Goal: Task Accomplishment & Management: Manage account settings

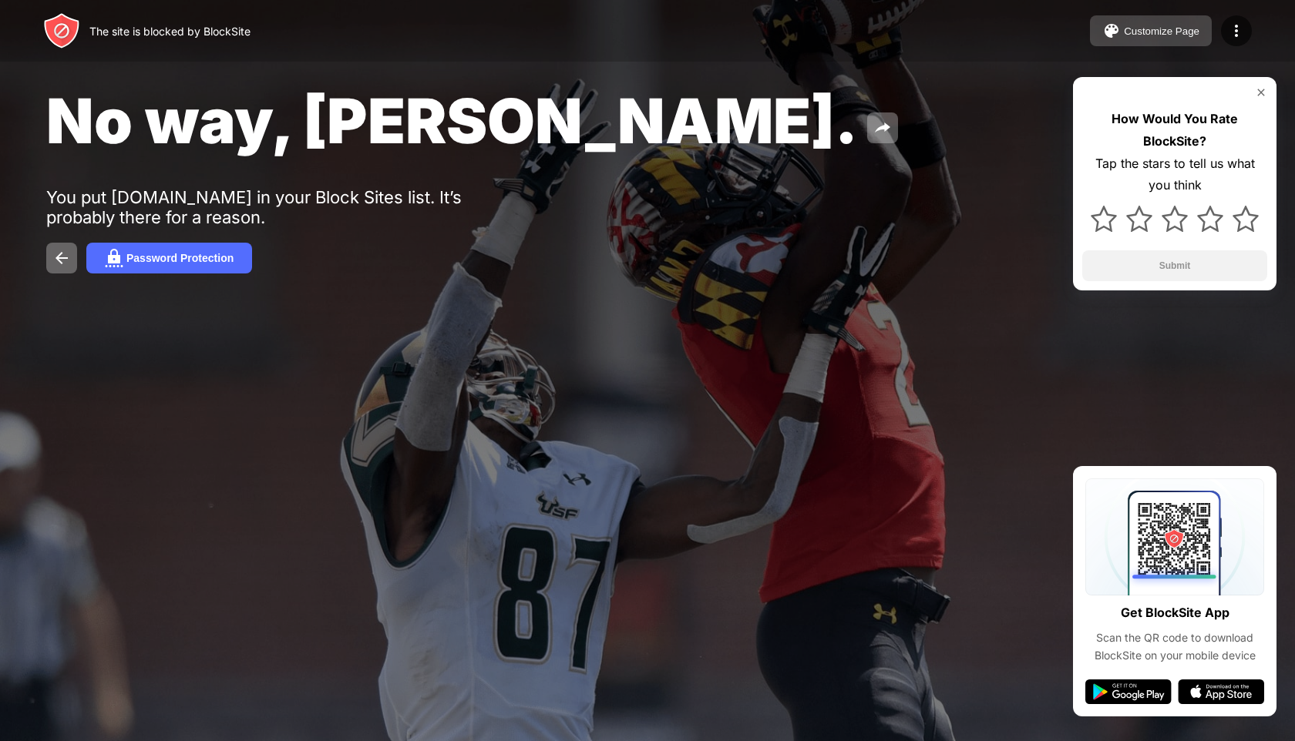
click at [1142, 39] on button "Customize Page" at bounding box center [1151, 30] width 122 height 31
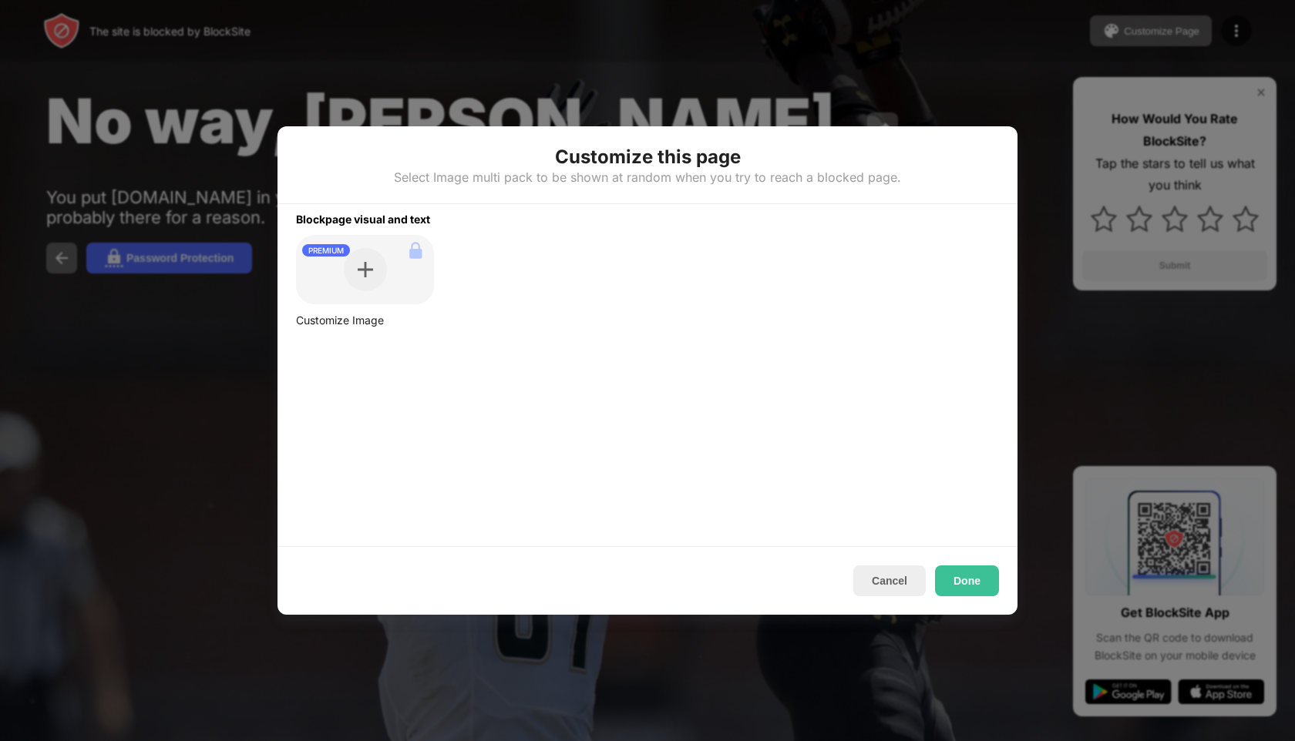
click at [1139, 30] on div at bounding box center [647, 370] width 1295 height 741
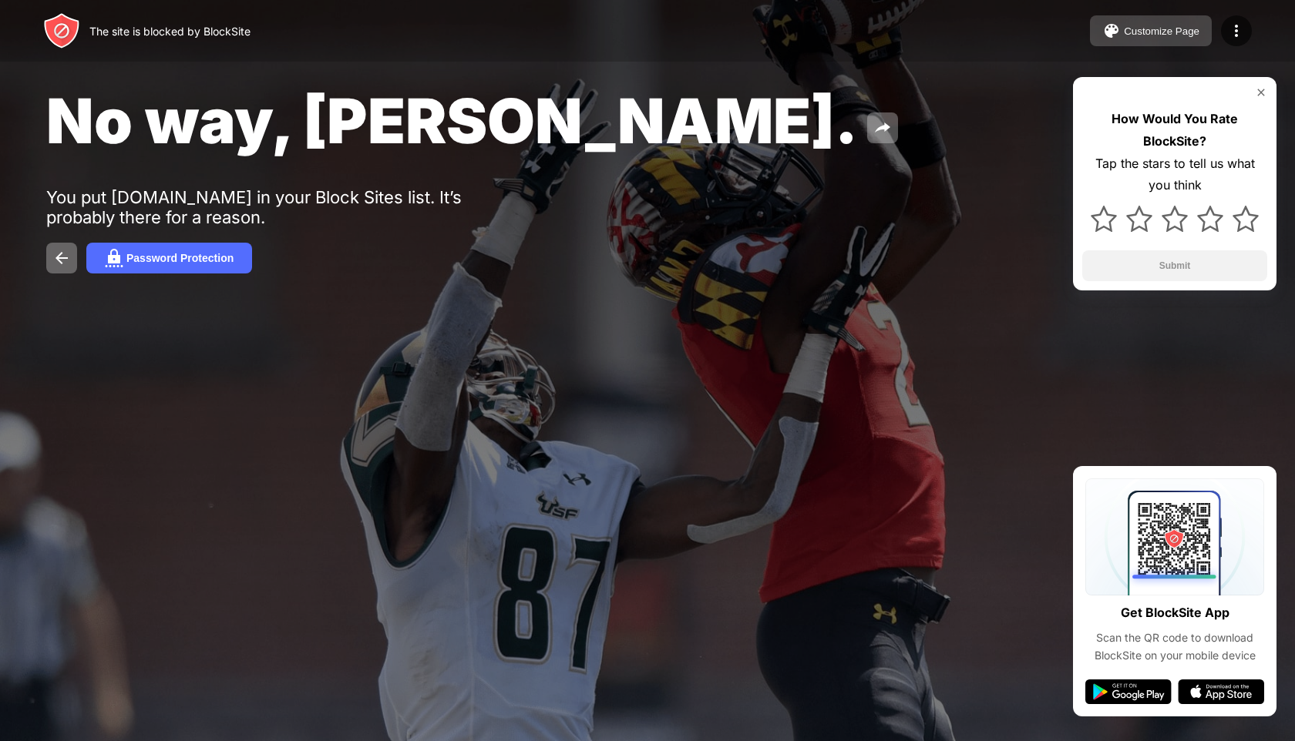
click at [1124, 32] on div "Customize Page" at bounding box center [1161, 31] width 76 height 12
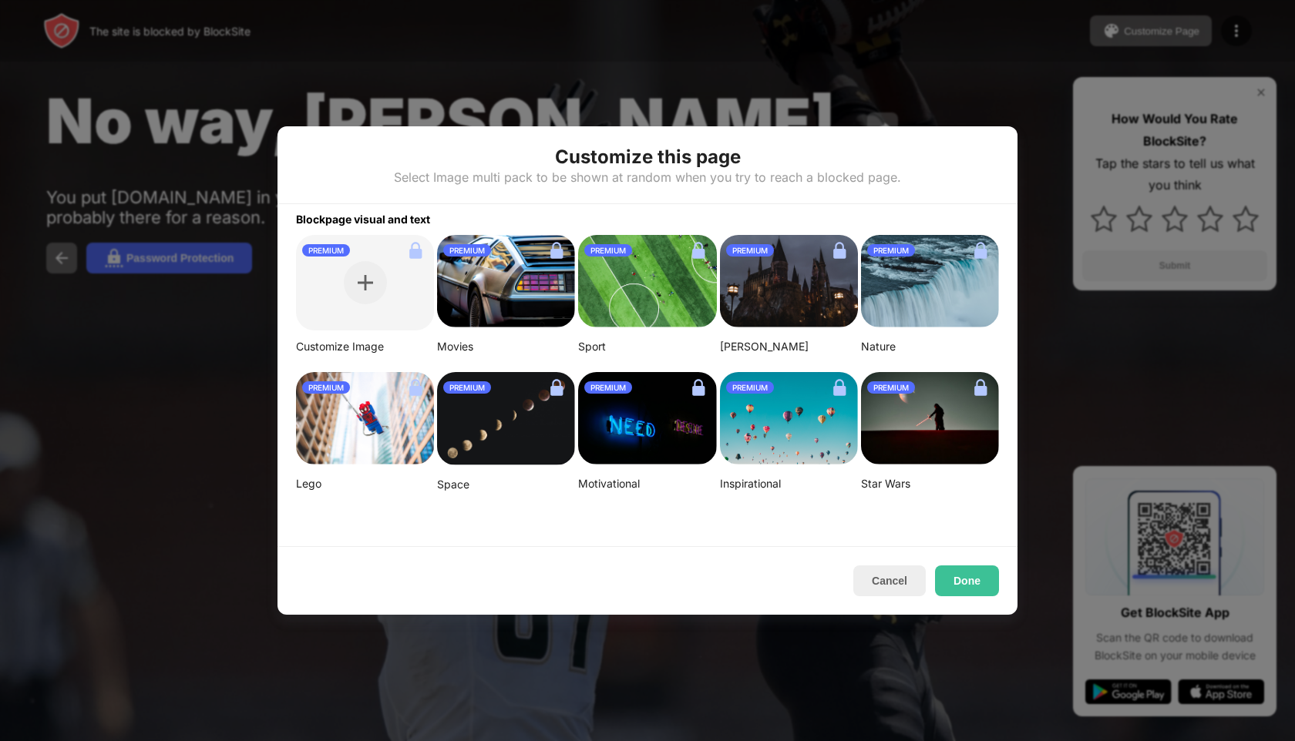
click at [653, 141] on div "Customize this page Select Image multi pack to be shown at random when you try …" at bounding box center [647, 165] width 740 height 78
click at [640, 117] on div at bounding box center [647, 370] width 1295 height 741
